Goal: Task Accomplishment & Management: Complete application form

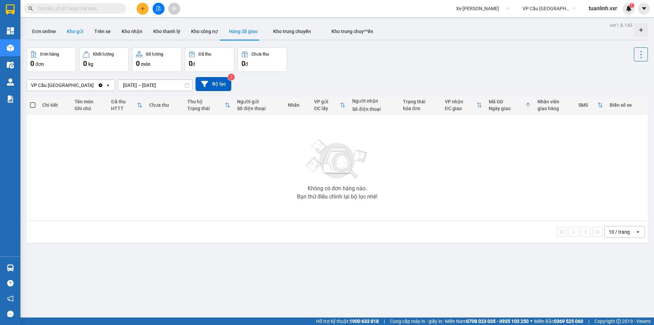
click at [84, 35] on button "Kho gửi" at bounding box center [75, 31] width 28 height 16
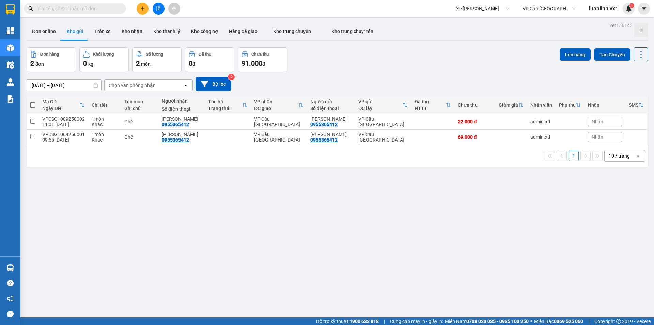
click at [333, 218] on div "ver 1.8.143 Đơn online Kho gửi Trên xe Kho nhận Kho thanh lý Kho công nợ Hàng đ…" at bounding box center [337, 182] width 627 height 325
click at [73, 85] on input "[DATE] – [DATE]" at bounding box center [64, 85] width 74 height 11
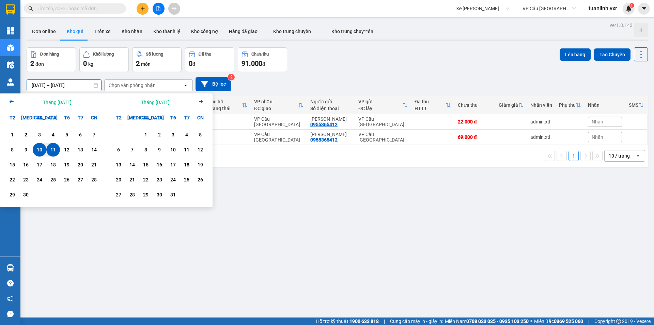
click at [5, 134] on div "1 2 3 4 5 6 7 8 9 10 11 12 13 14 15 16 17 18 19 20 21 22 23 24 25 26 27 28 29 30" at bounding box center [53, 165] width 106 height 82
click at [12, 135] on div "1" at bounding box center [12, 134] width 10 height 8
click at [53, 150] on div "11" at bounding box center [53, 149] width 10 height 8
type input "[DATE] – [DATE]"
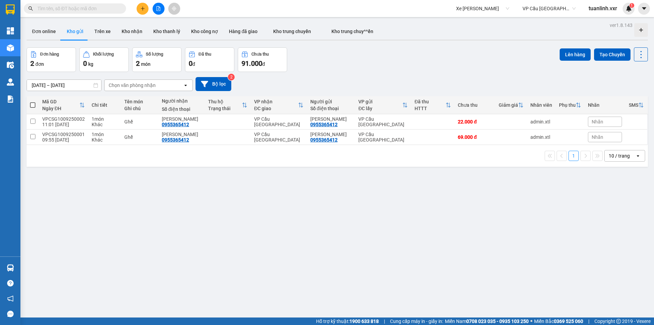
click at [449, 215] on div "ver 1.8.143 Đơn online Kho gửi Trên xe Kho nhận Kho thanh lý Kho công nợ Hàng đ…" at bounding box center [337, 182] width 627 height 325
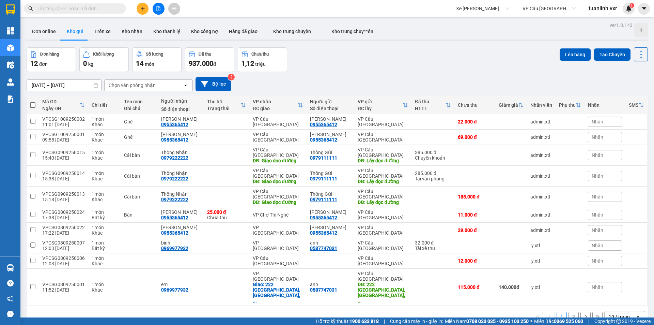
click at [568, 311] on button "2" at bounding box center [573, 316] width 10 height 10
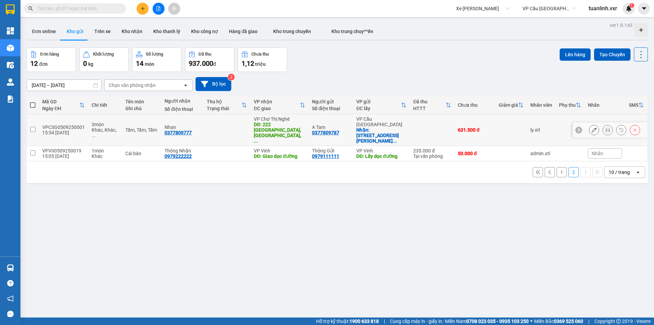
click at [592, 127] on icon at bounding box center [594, 129] width 5 height 5
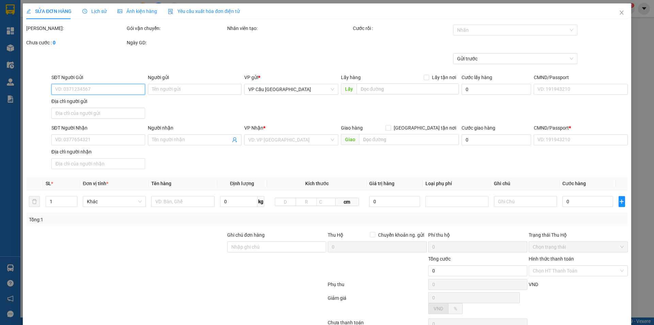
type input "0377809787"
type input "A Tam"
checkbox input "true"
type input "192 Võ Thị Sáu, [GEOGRAPHIC_DATA], [GEOGRAPHIC_DATA], [GEOGRAPHIC_DATA]"
type input "0377809777"
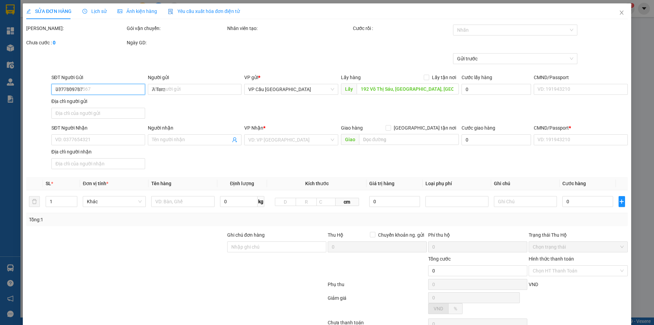
type input "Nhan"
type input "[STREET_ADDRESS]"
type input "22.500"
type input "030271257111"
type input "Test địa chỉ người nhận"
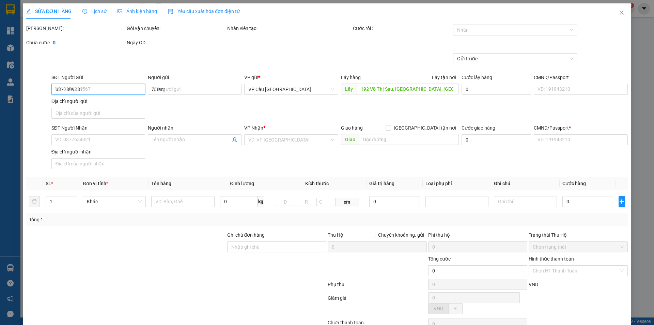
type input "631.500"
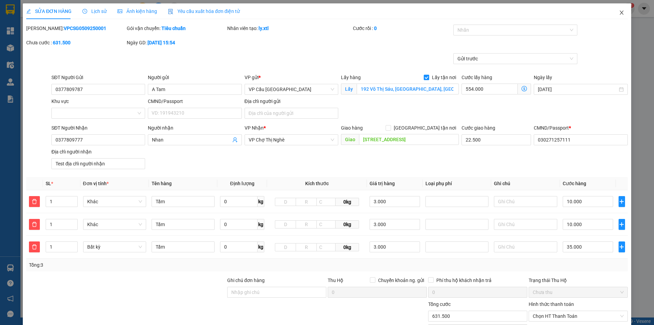
click at [624, 14] on span "Close" at bounding box center [621, 12] width 19 height 19
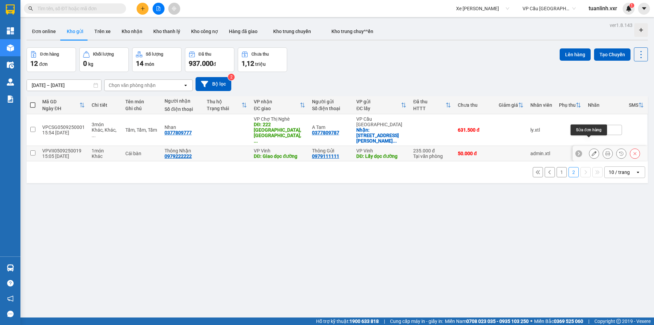
click at [592, 151] on icon at bounding box center [594, 153] width 5 height 5
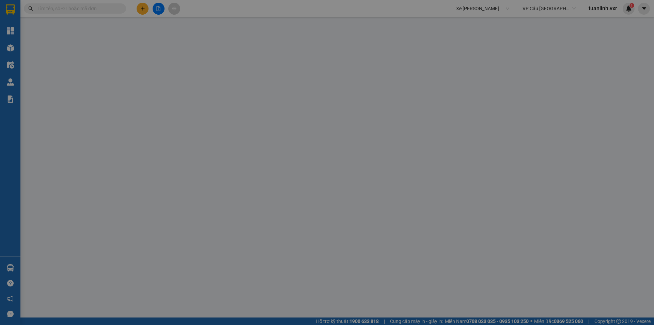
type input "0979111111"
type input "Thông Gửi"
type input "Lấy dọc đường"
type input "10.000"
type input "000000000111"
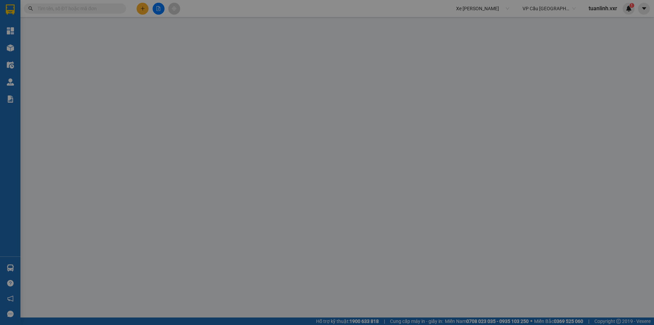
type input "0979222222"
type input "Thông Nhận"
type input "Giao dọc đường"
type input "20.000"
type input "000000000111"
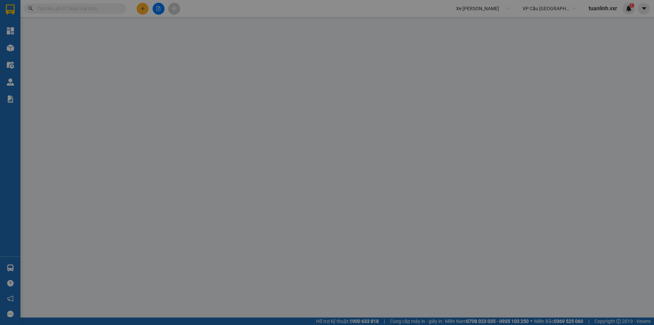
type input "50.000"
type input "285.000"
type input "235.000"
type input "50.000"
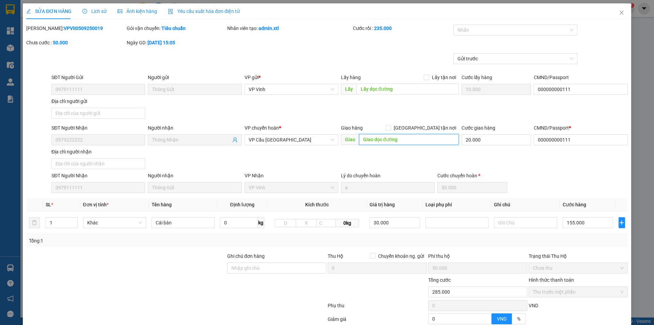
click at [419, 140] on input "Giao dọc đường" at bounding box center [409, 139] width 100 height 11
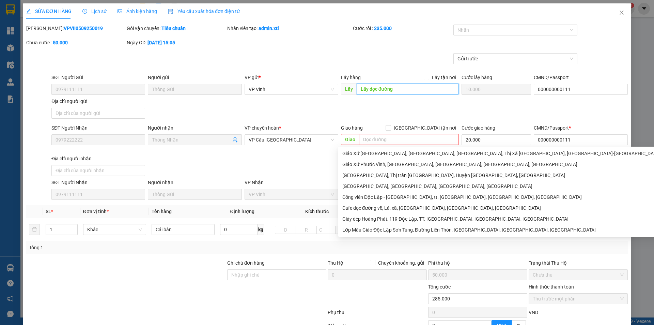
click at [393, 92] on input "Lấy dọc đường" at bounding box center [408, 88] width 102 height 11
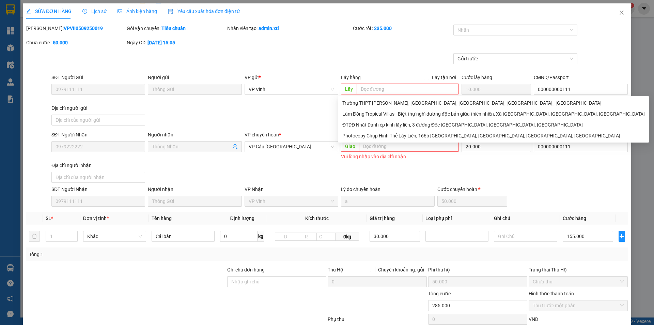
click at [390, 72] on div "Gửi trước" at bounding box center [327, 63] width 603 height 20
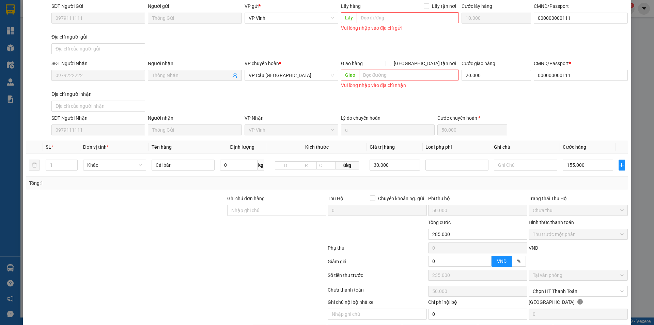
scroll to position [95, 0]
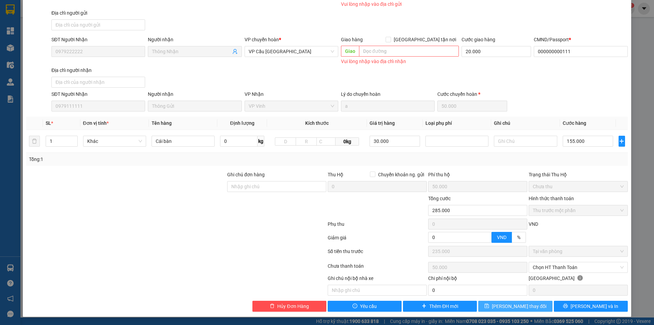
click at [489, 306] on icon "save" at bounding box center [486, 305] width 5 height 5
click at [504, 299] on div "Total Paid Fee 235.000 Total UnPaid Fee 50.000 Cash Collection Total Fee 50000 …" at bounding box center [326, 120] width 601 height 382
click at [508, 308] on span "[PERSON_NAME] thay đổi" at bounding box center [519, 305] width 54 height 7
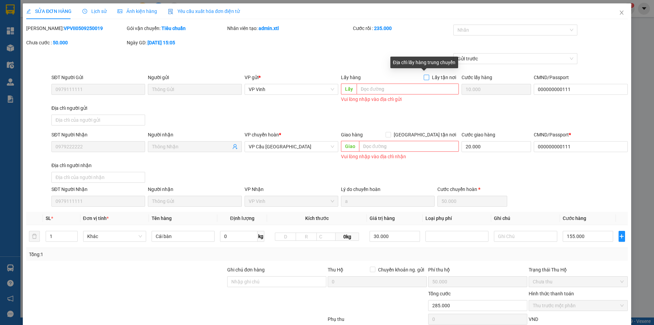
click at [432, 78] on span "Lấy tận nơi" at bounding box center [444, 77] width 30 height 7
click at [428, 78] on input "Lấy tận nơi" at bounding box center [426, 77] width 5 height 5
checkbox input "true"
click at [406, 90] on input "search" at bounding box center [408, 88] width 102 height 11
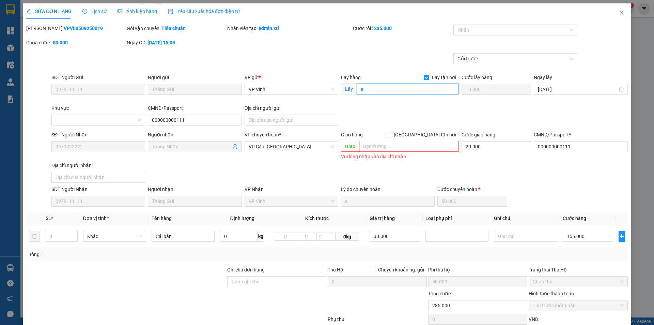
type input "a"
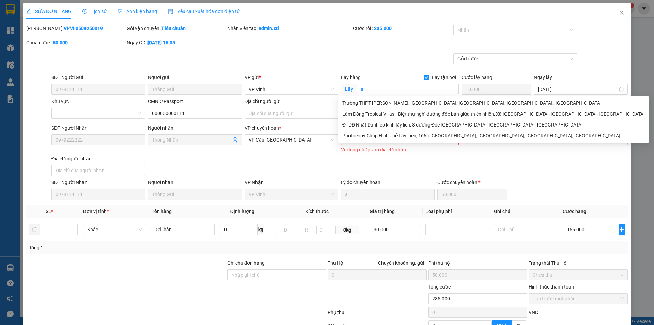
drag, startPoint x: 408, startPoint y: 151, endPoint x: 413, endPoint y: 135, distance: 16.8
click at [408, 151] on div "Vui lòng nhập vào địa chỉ nhận" at bounding box center [400, 150] width 118 height 8
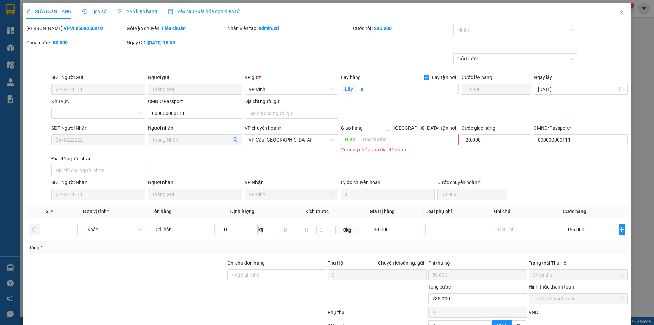
click at [422, 165] on div "SĐT Người Nhận 0979222222 Người nhận Thông Nhận VP chuyển hoàn * VP [GEOGRAPHIC…" at bounding box center [339, 151] width 579 height 54
click at [416, 140] on input "search" at bounding box center [409, 139] width 100 height 11
click at [429, 127] on span "[GEOGRAPHIC_DATA] tận nơi" at bounding box center [425, 127] width 68 height 7
click at [390, 127] on input "[GEOGRAPHIC_DATA] tận nơi" at bounding box center [388, 127] width 5 height 5
checkbox input "true"
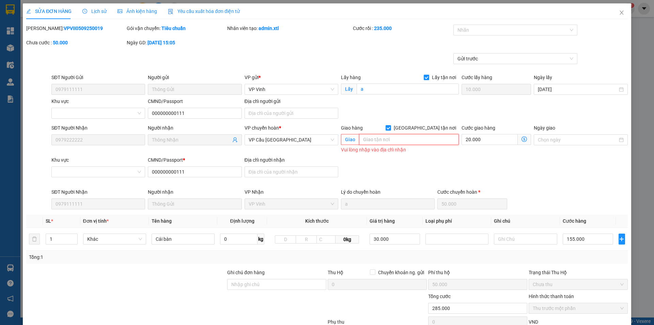
click at [393, 138] on input "search" at bounding box center [409, 139] width 100 height 11
type input "b"
click at [402, 104] on div "SĐT Người Gửi 0979111111 Người gửi Thông Gửi VP gửi * VP Vinh Lấy hàng Lấy tận …" at bounding box center [339, 98] width 579 height 48
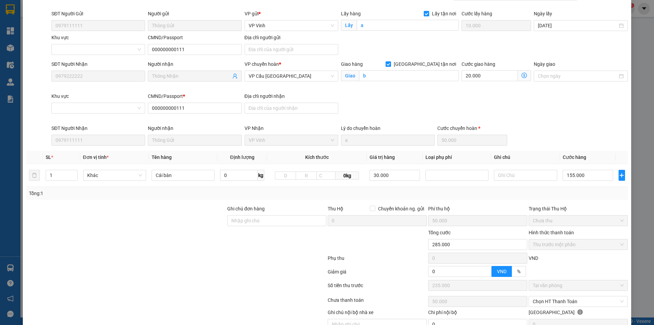
scroll to position [98, 0]
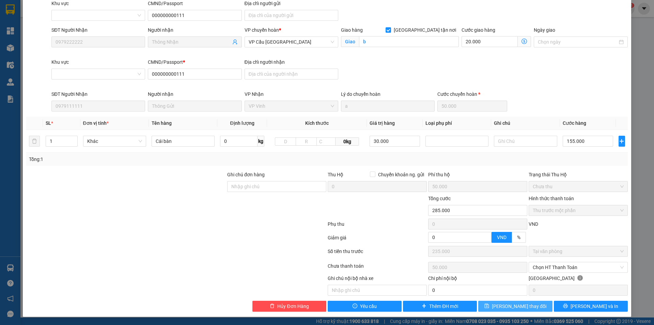
click at [519, 302] on span "[PERSON_NAME] thay đổi" at bounding box center [519, 305] width 54 height 7
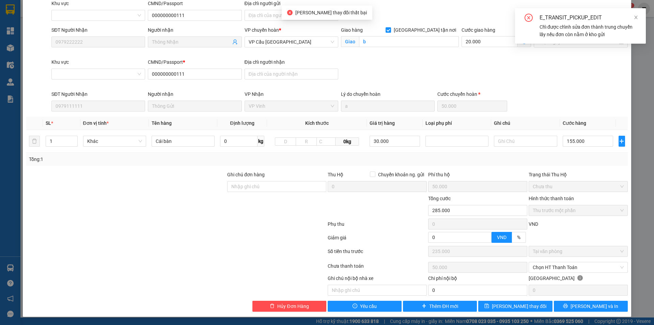
scroll to position [0, 0]
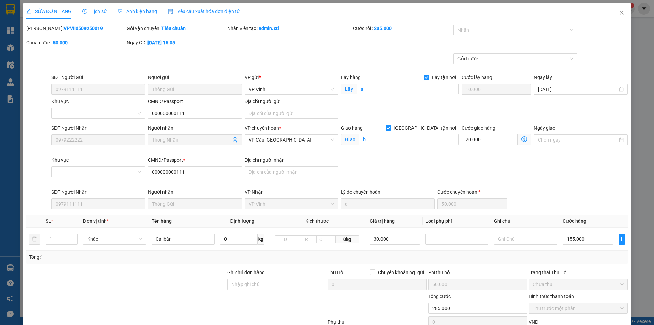
click at [64, 29] on b "VPVII0509250019" at bounding box center [83, 28] width 39 height 5
copy b "VPVII0509250019"
click at [619, 14] on icon "close" at bounding box center [621, 12] width 5 height 5
